Goal: Information Seeking & Learning: Understand process/instructions

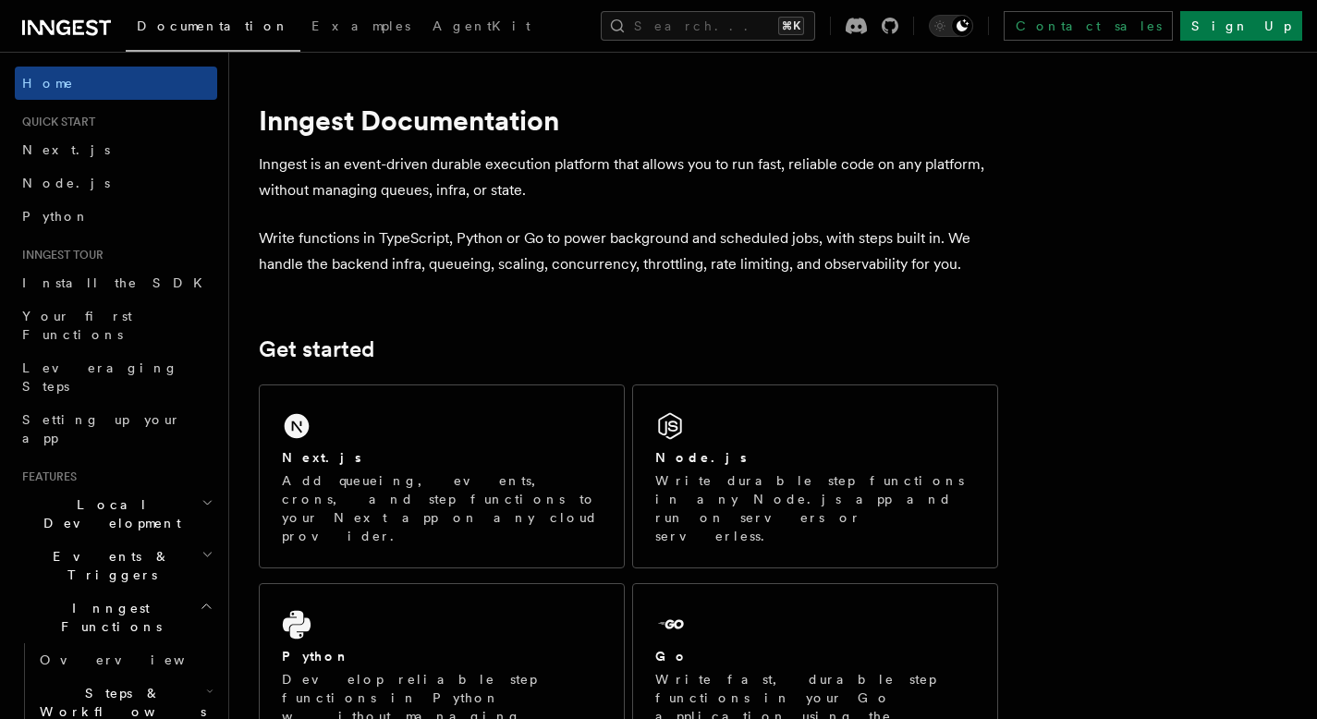
click at [491, 432] on div "Next.js Add queueing, events, crons, and step functions to your Next app on any…" at bounding box center [442, 477] width 364 height 182
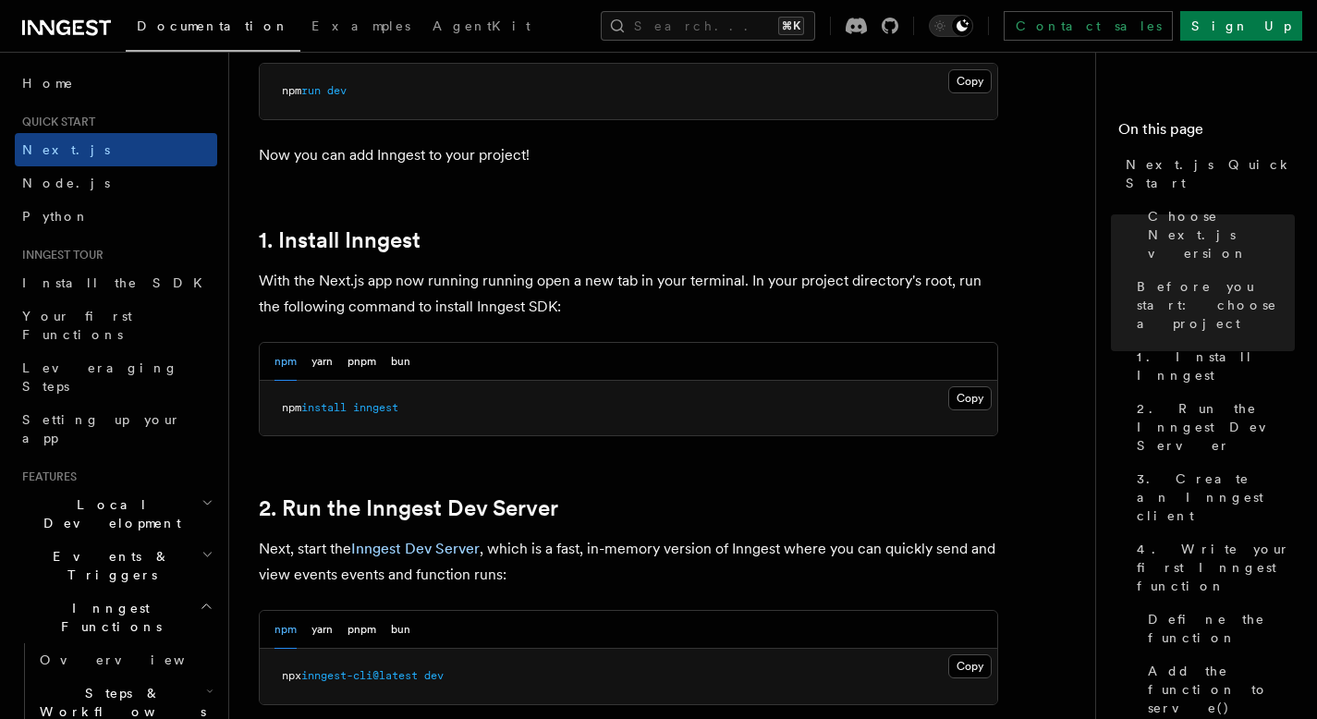
scroll to position [982, 0]
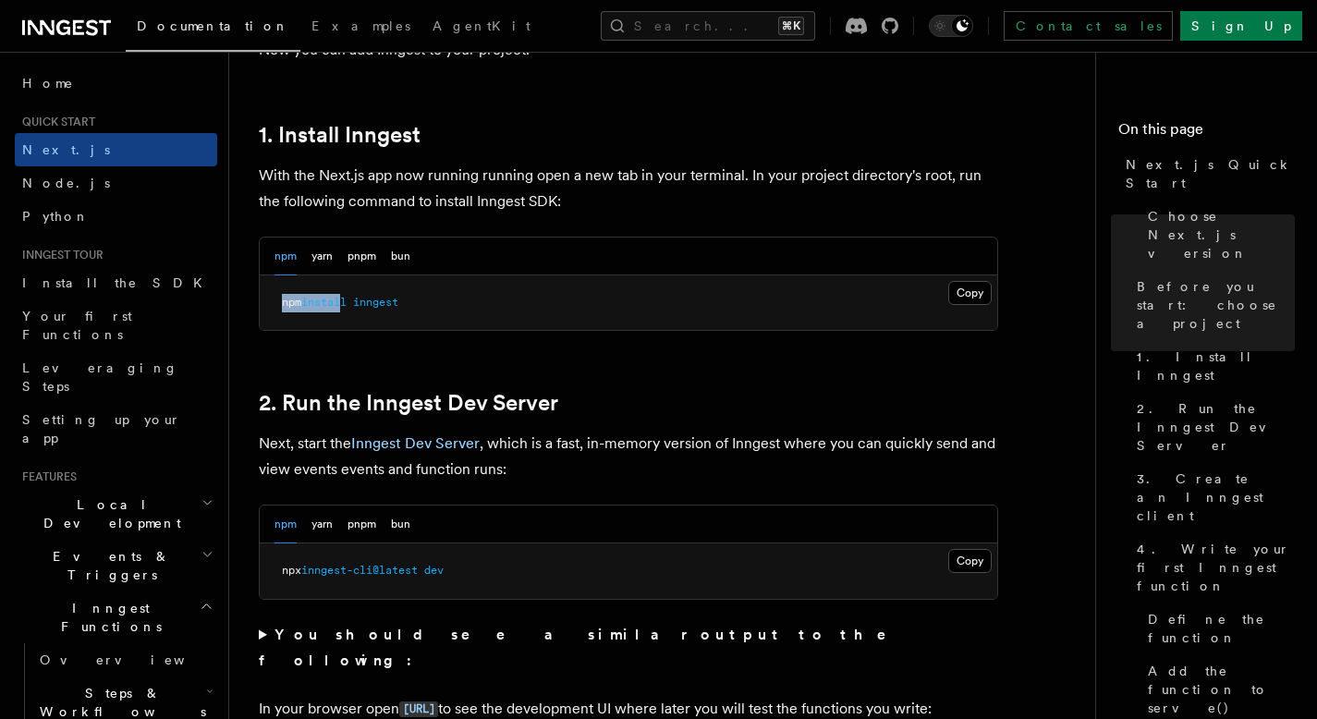
drag, startPoint x: 429, startPoint y: 290, endPoint x: 419, endPoint y: 304, distance: 17.2
click at [381, 304] on pre "npm install inngest" at bounding box center [629, 302] width 738 height 55
click at [971, 283] on button "Copy Copied" at bounding box center [970, 293] width 43 height 24
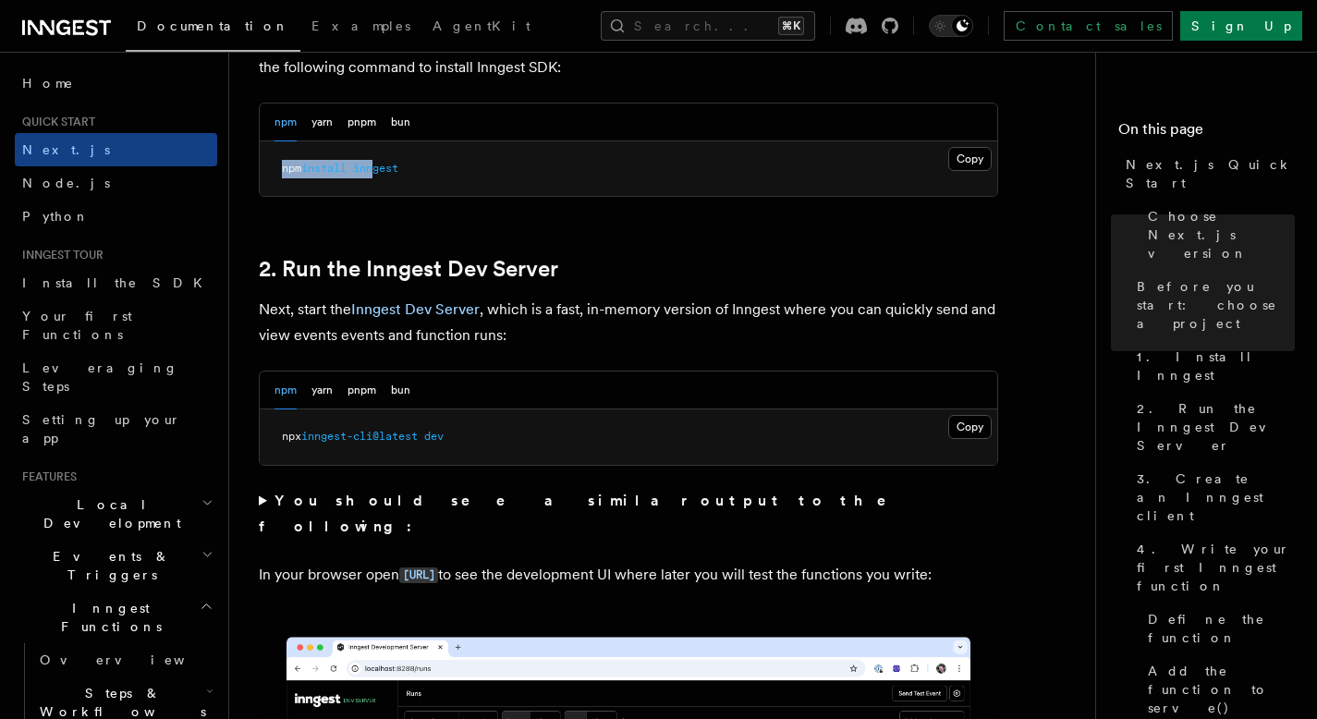
scroll to position [1365, 0]
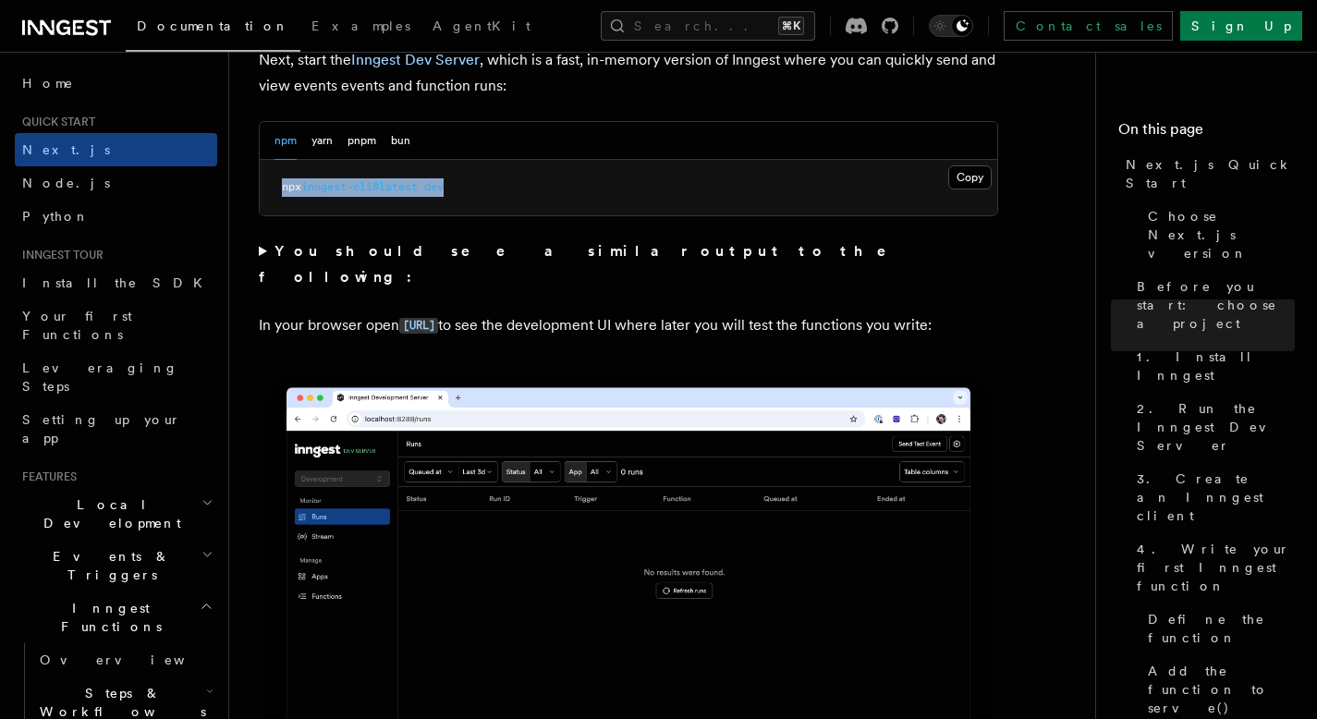
drag, startPoint x: 284, startPoint y: 181, endPoint x: 484, endPoint y: 193, distance: 201.0
click at [484, 193] on pre "npx inngest-cli@latest dev" at bounding box center [629, 187] width 738 height 55
drag, startPoint x: 489, startPoint y: 193, endPoint x: 278, endPoint y: 188, distance: 210.9
click at [278, 188] on pre "npx inngest-cli@latest dev" at bounding box center [629, 187] width 738 height 55
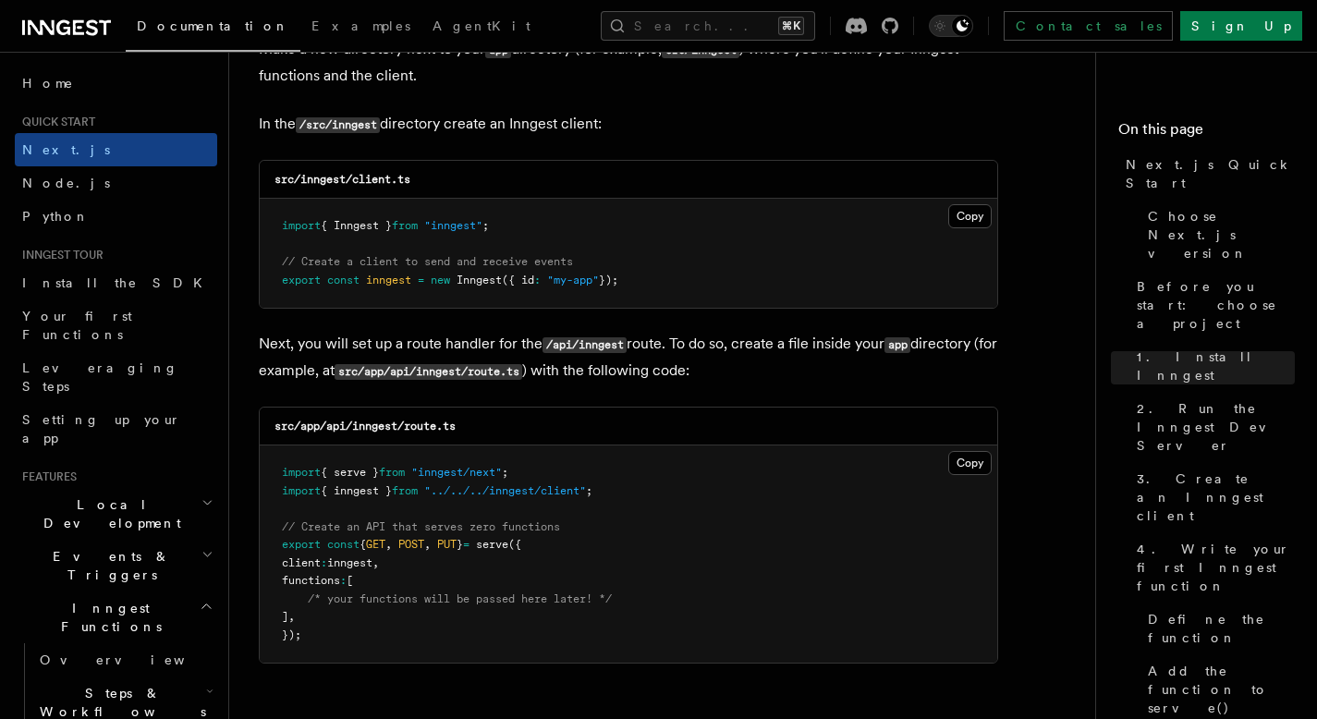
scroll to position [2338, 0]
drag, startPoint x: 640, startPoint y: 282, endPoint x: 333, endPoint y: 260, distance: 307.7
click at [333, 260] on pre "import { Inngest } from "inngest" ; // Create a client to send and receive even…" at bounding box center [629, 252] width 738 height 109
drag, startPoint x: 290, startPoint y: 274, endPoint x: 295, endPoint y: 263, distance: 12.0
click at [289, 274] on code "import { Inngest } from "inngest" ; // Create a client to send and receive even…" at bounding box center [450, 251] width 337 height 67
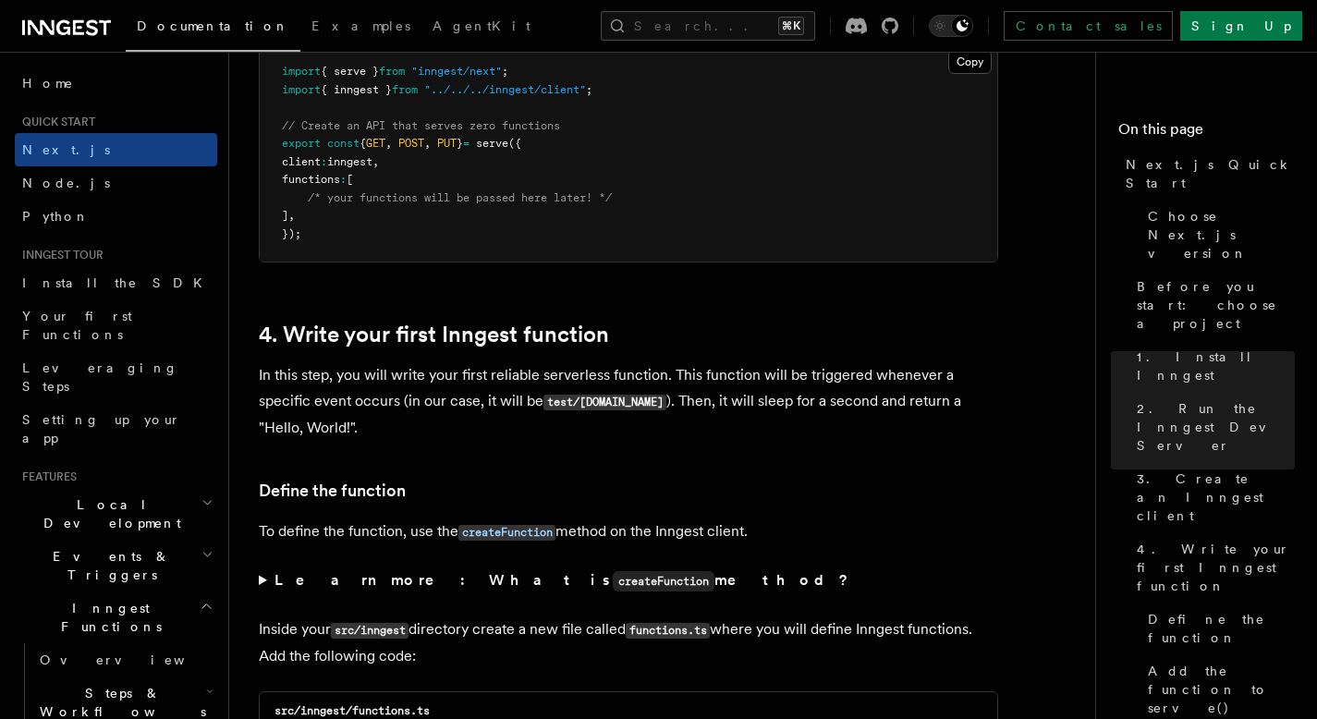
scroll to position [2719, 0]
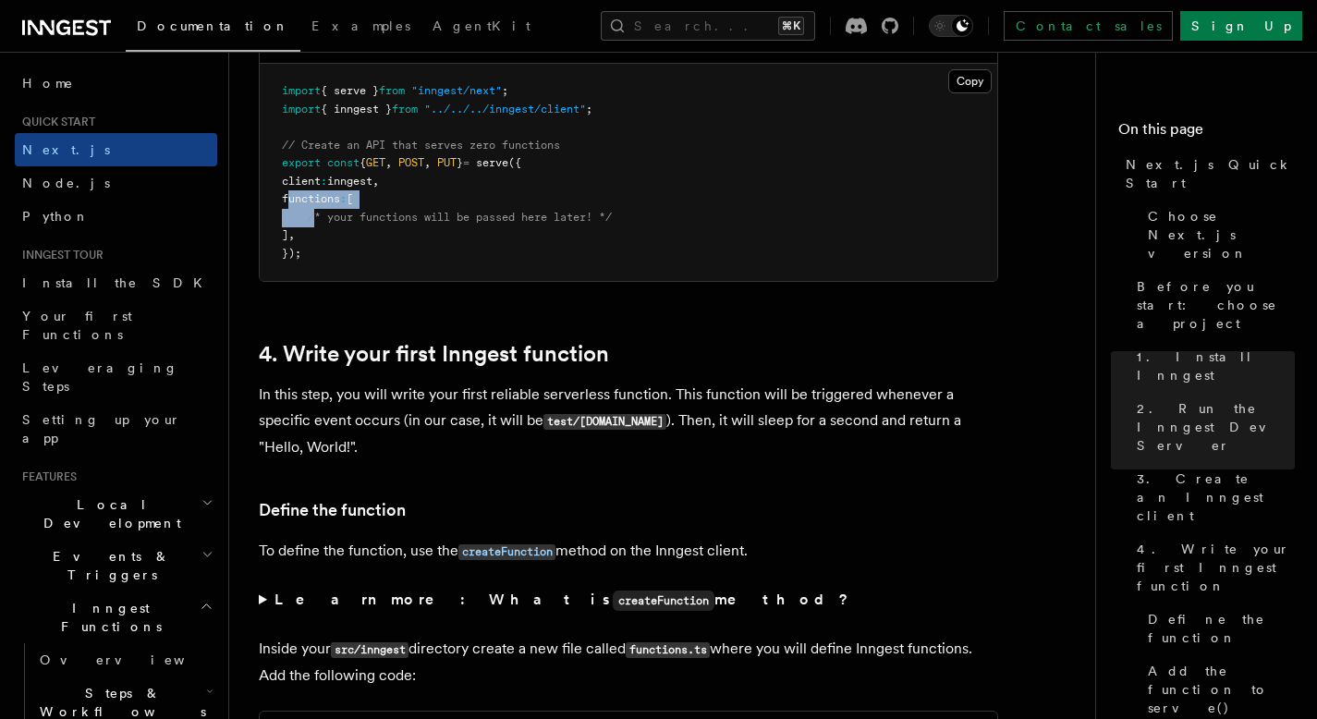
drag, startPoint x: 291, startPoint y: 202, endPoint x: 312, endPoint y: 228, distance: 34.2
click at [312, 228] on pre "import { serve } from "inngest/next" ; import { inngest } from "../../../innges…" at bounding box center [629, 172] width 738 height 217
click at [451, 253] on pre "import { serve } from "inngest/next" ; import { inngest } from "../../../innges…" at bounding box center [629, 172] width 738 height 217
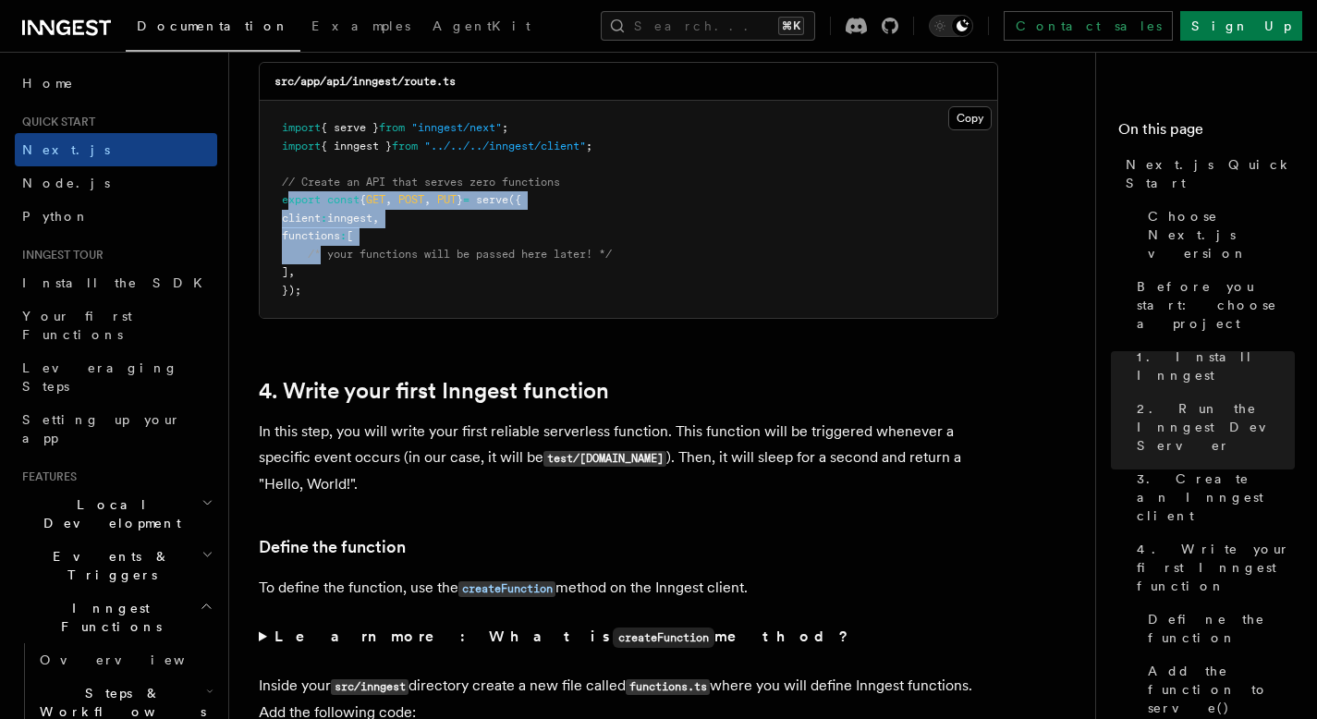
drag, startPoint x: 286, startPoint y: 203, endPoint x: 342, endPoint y: 261, distance: 80.4
click at [320, 260] on code "import { serve } from "inngest/next" ; import { inngest } from "../../../innges…" at bounding box center [447, 209] width 330 height 176
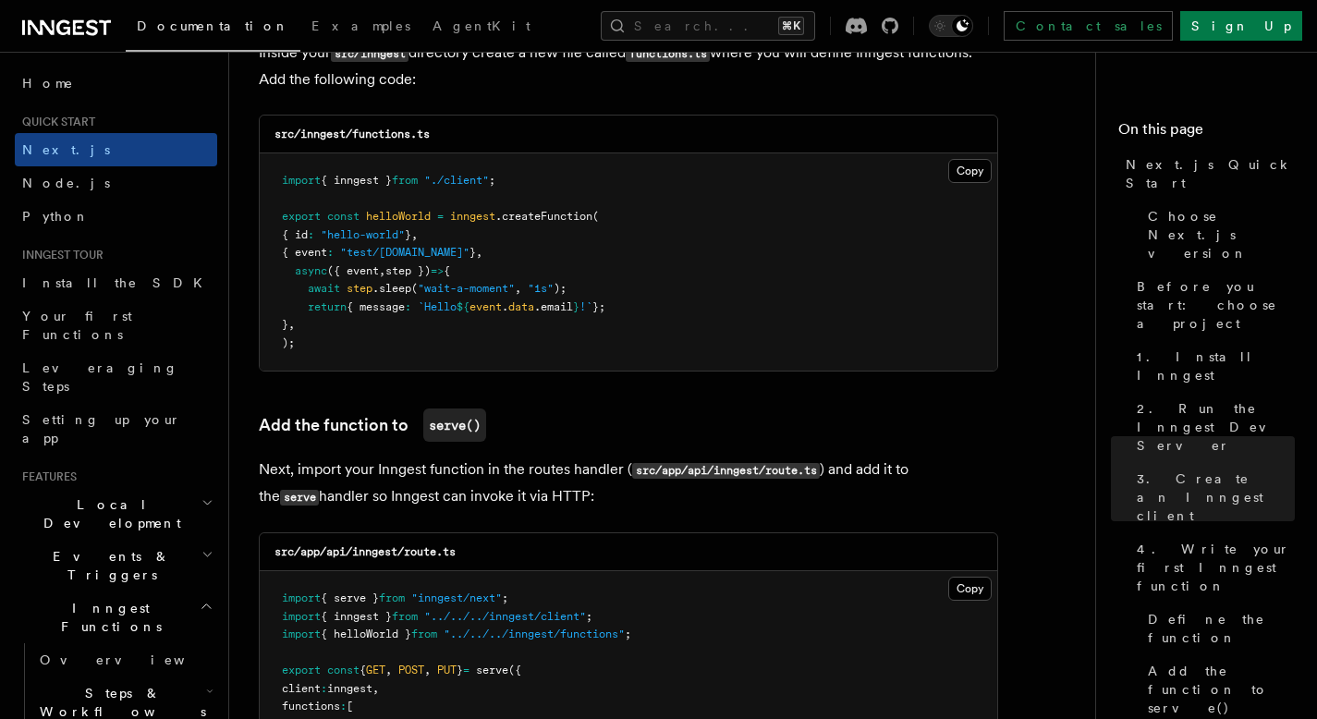
scroll to position [3348, 0]
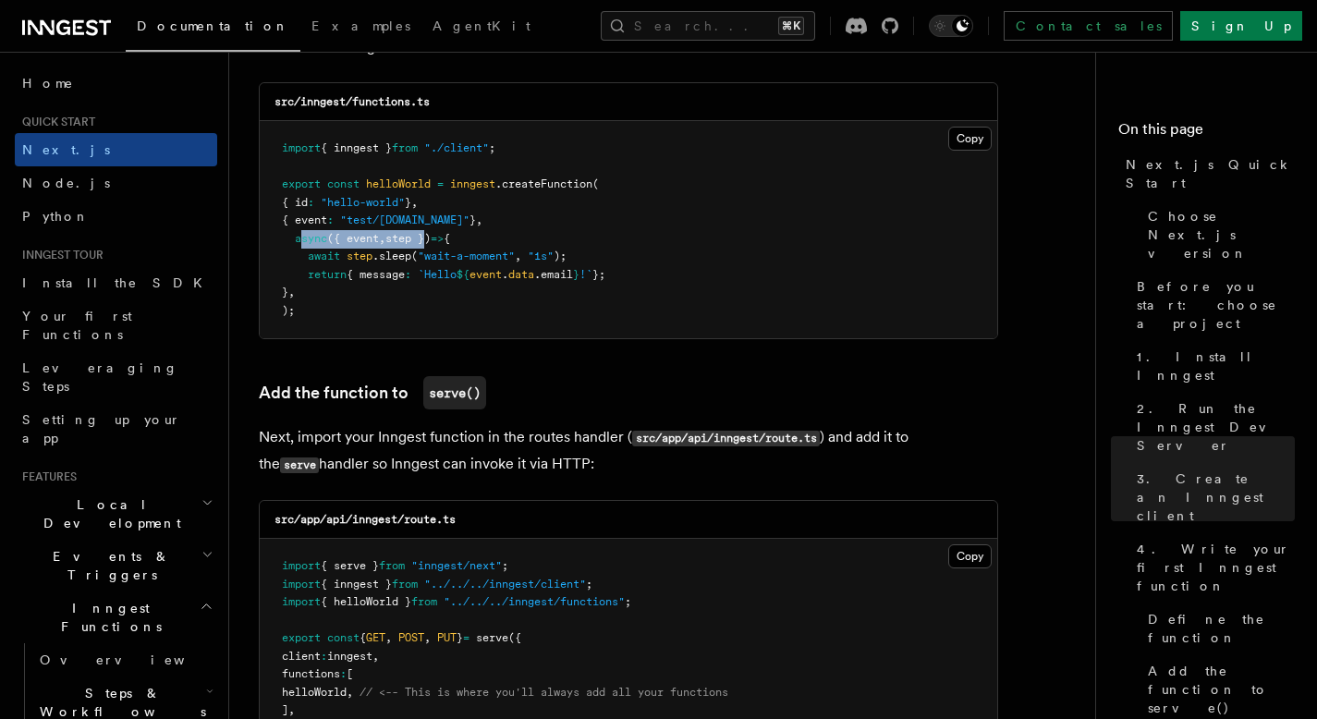
drag, startPoint x: 303, startPoint y: 235, endPoint x: 434, endPoint y: 234, distance: 130.4
click at [434, 234] on pre "import { inngest } from "./client" ; export const helloWorld = inngest .createF…" at bounding box center [629, 229] width 738 height 217
click at [539, 232] on pre "import { inngest } from "./client" ; export const helloWorld = inngest .createF…" at bounding box center [629, 229] width 738 height 217
drag, startPoint x: 462, startPoint y: 230, endPoint x: 348, endPoint y: 230, distance: 114.6
click at [348, 226] on span "{ event : "test/hello.world" } ," at bounding box center [382, 220] width 201 height 13
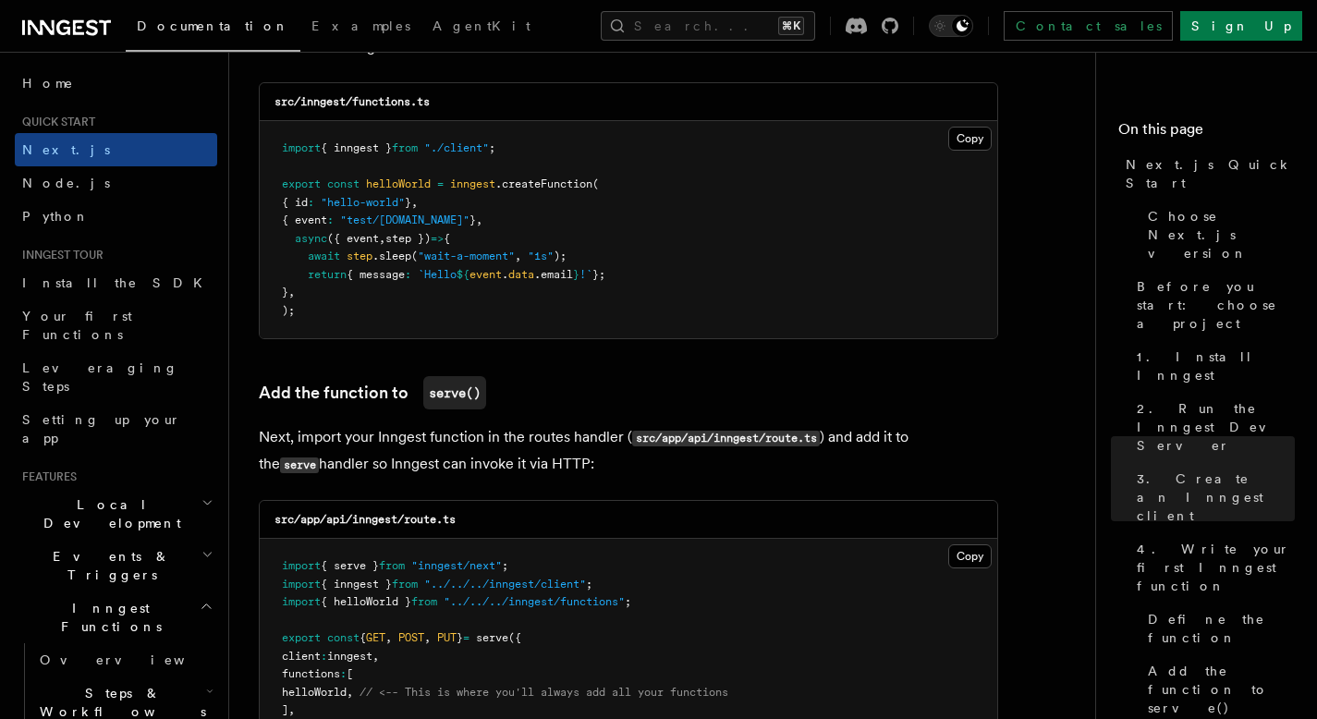
click at [352, 209] on span ""hello-world"" at bounding box center [363, 202] width 84 height 13
click at [577, 190] on span ".createFunction" at bounding box center [544, 184] width 97 height 13
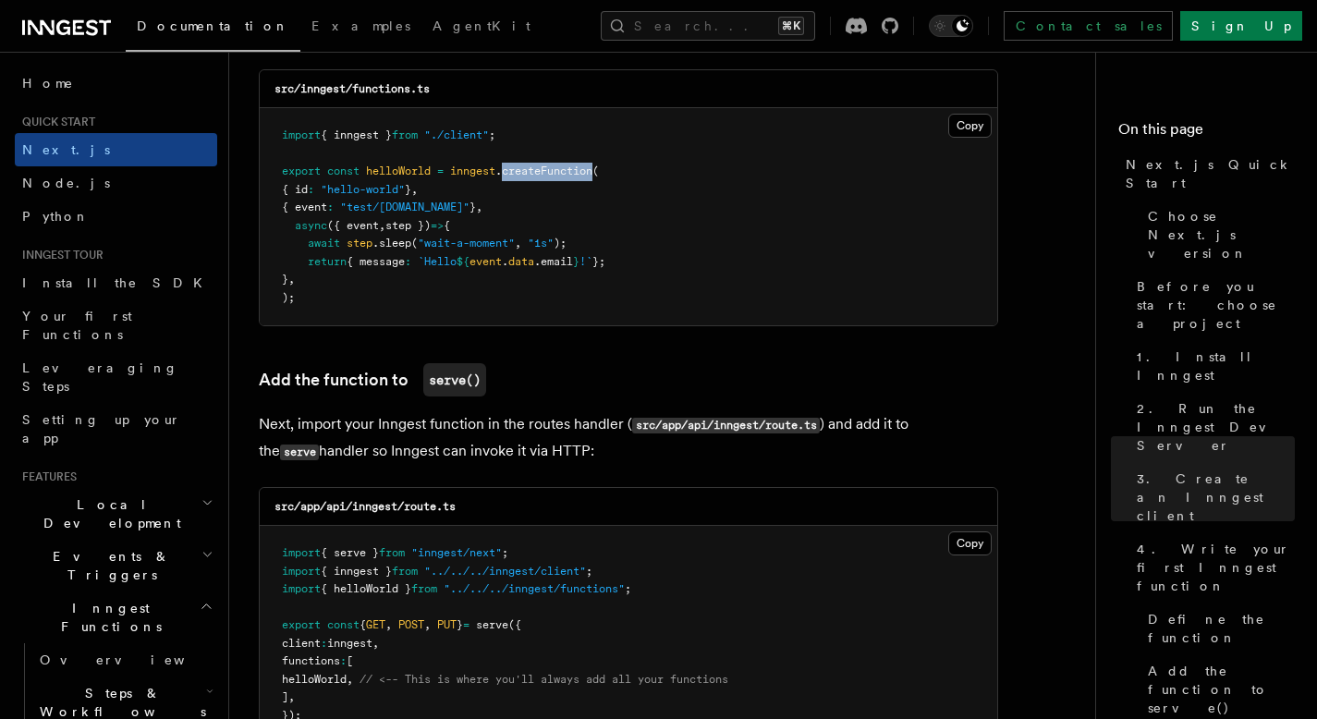
scroll to position [3388, 0]
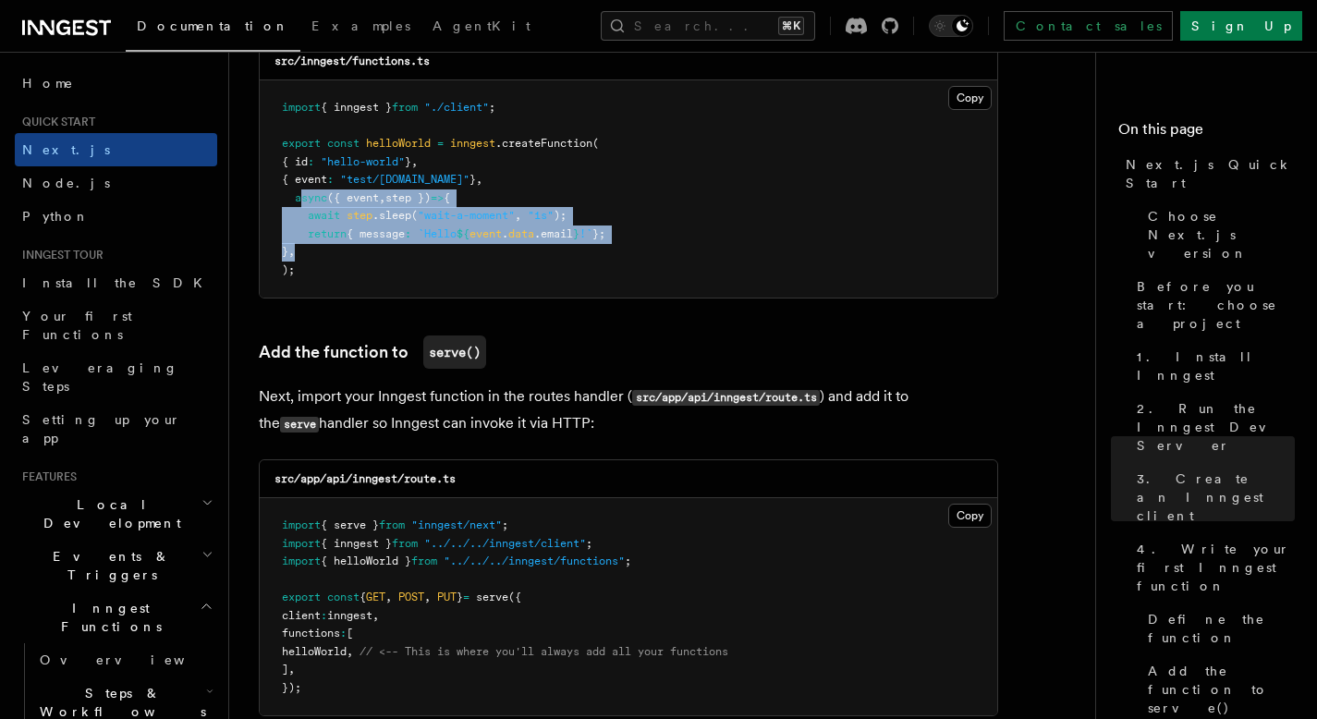
drag, startPoint x: 303, startPoint y: 205, endPoint x: 329, endPoint y: 249, distance: 50.6
click at [329, 249] on pre "import { inngest } from "./client" ; export const helloWorld = inngest .createF…" at bounding box center [629, 188] width 738 height 217
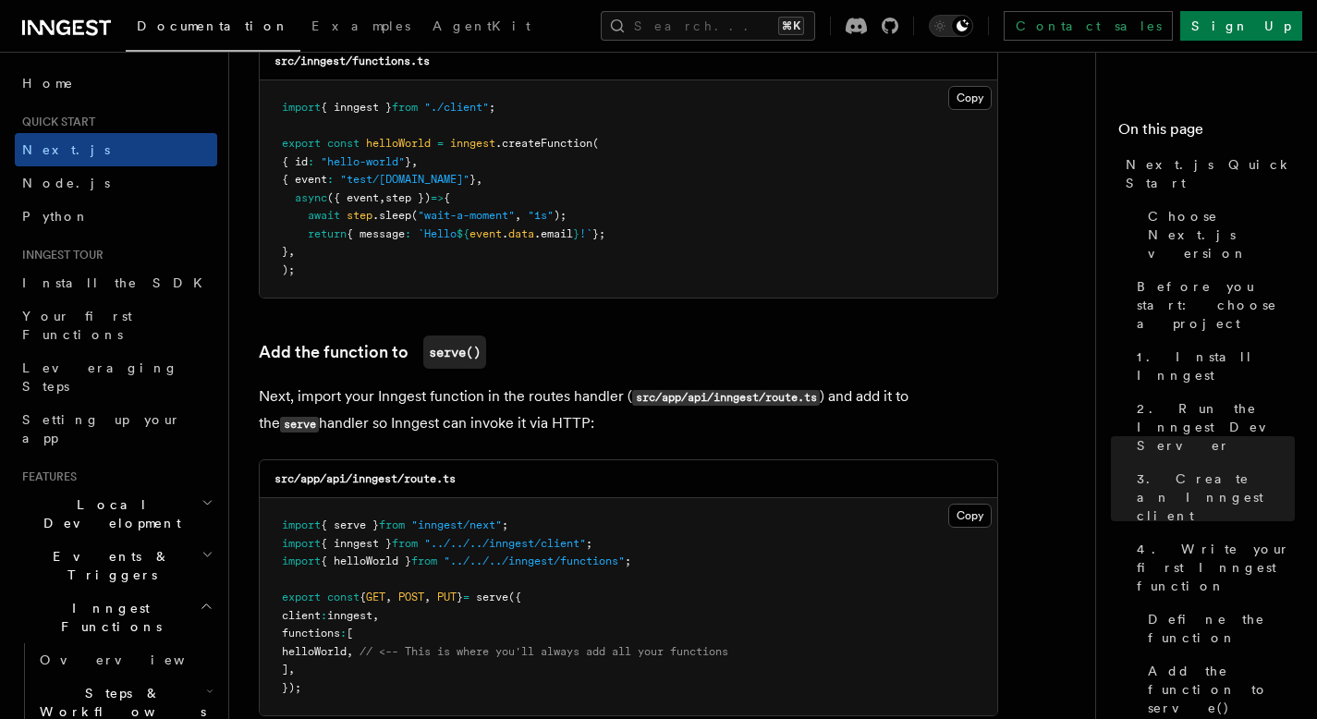
drag, startPoint x: 318, startPoint y: 228, endPoint x: 564, endPoint y: 230, distance: 245.9
click at [564, 230] on pre "import { inngest } from "./client" ; export const helloWorld = inngest .createF…" at bounding box center [629, 188] width 738 height 217
drag, startPoint x: 649, startPoint y: 237, endPoint x: 312, endPoint y: 243, distance: 336.6
click at [312, 243] on pre "import { inngest } from "./client" ; export const helloWorld = inngest .createF…" at bounding box center [629, 188] width 738 height 217
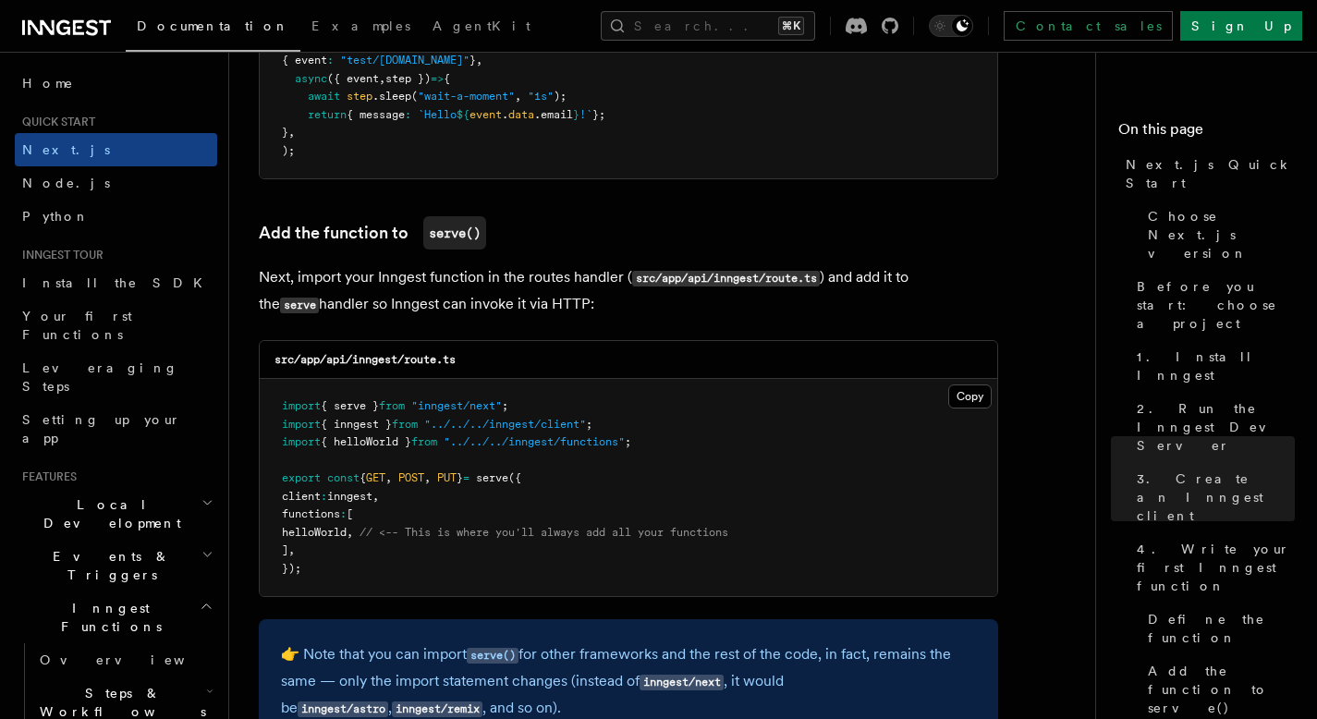
scroll to position [3777, 0]
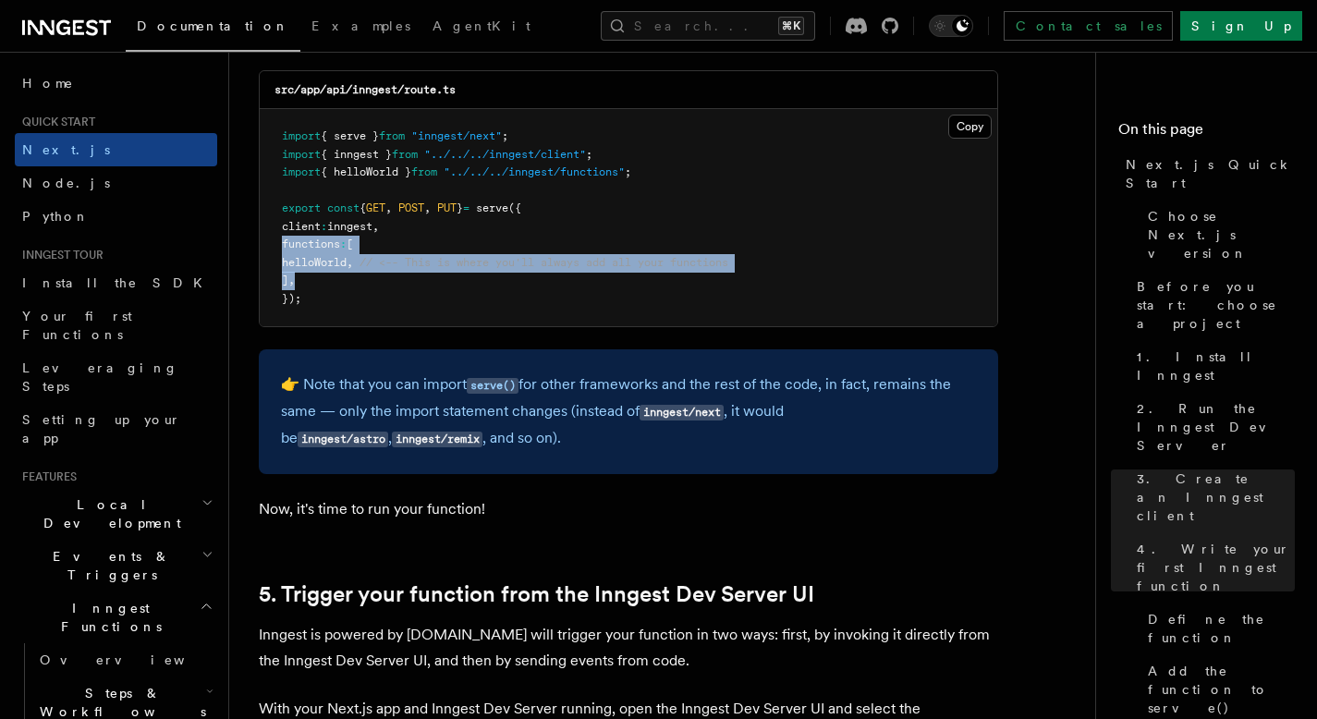
drag, startPoint x: 306, startPoint y: 264, endPoint x: 335, endPoint y: 282, distance: 33.6
click at [335, 282] on pre "import { serve } from "inngest/next" ; import { inngest } from "../../../innges…" at bounding box center [629, 217] width 738 height 217
click at [392, 287] on pre "import { serve } from "inngest/next" ; import { inngest } from "../../../innges…" at bounding box center [629, 217] width 738 height 217
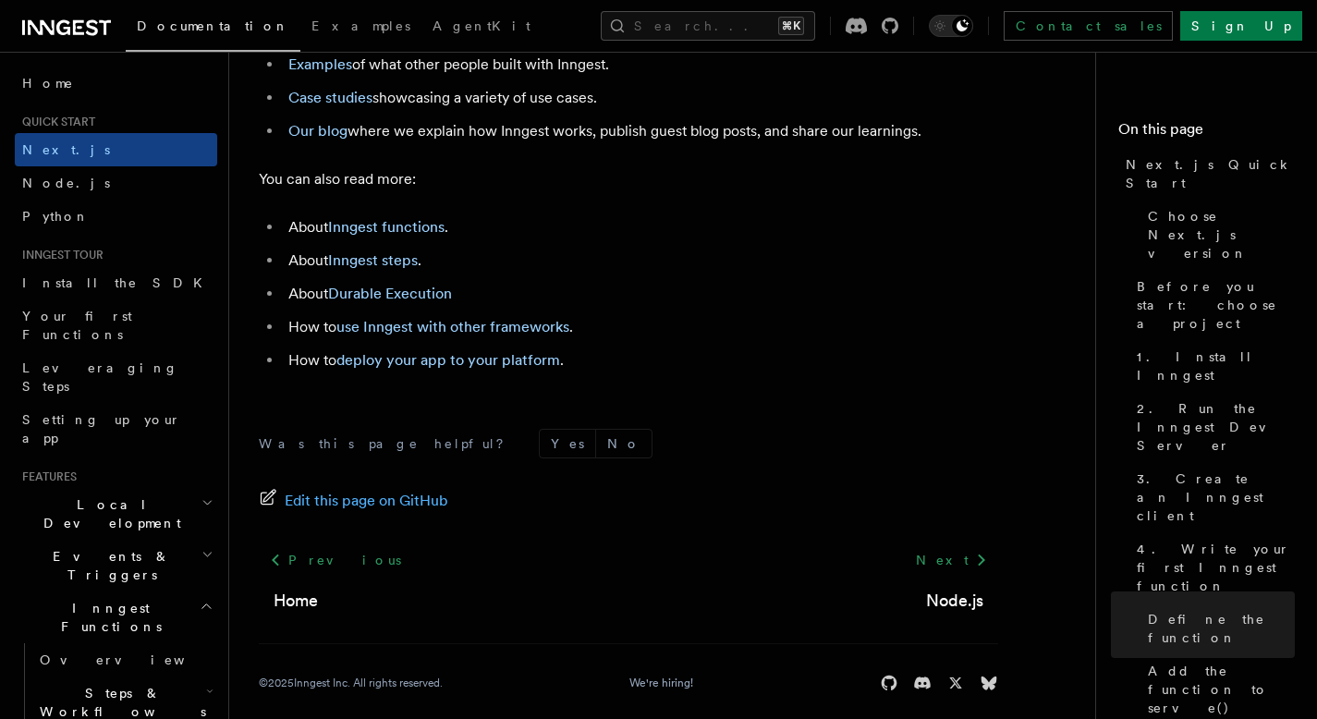
scroll to position [11744, 0]
